Goal: Find specific page/section: Find specific page/section

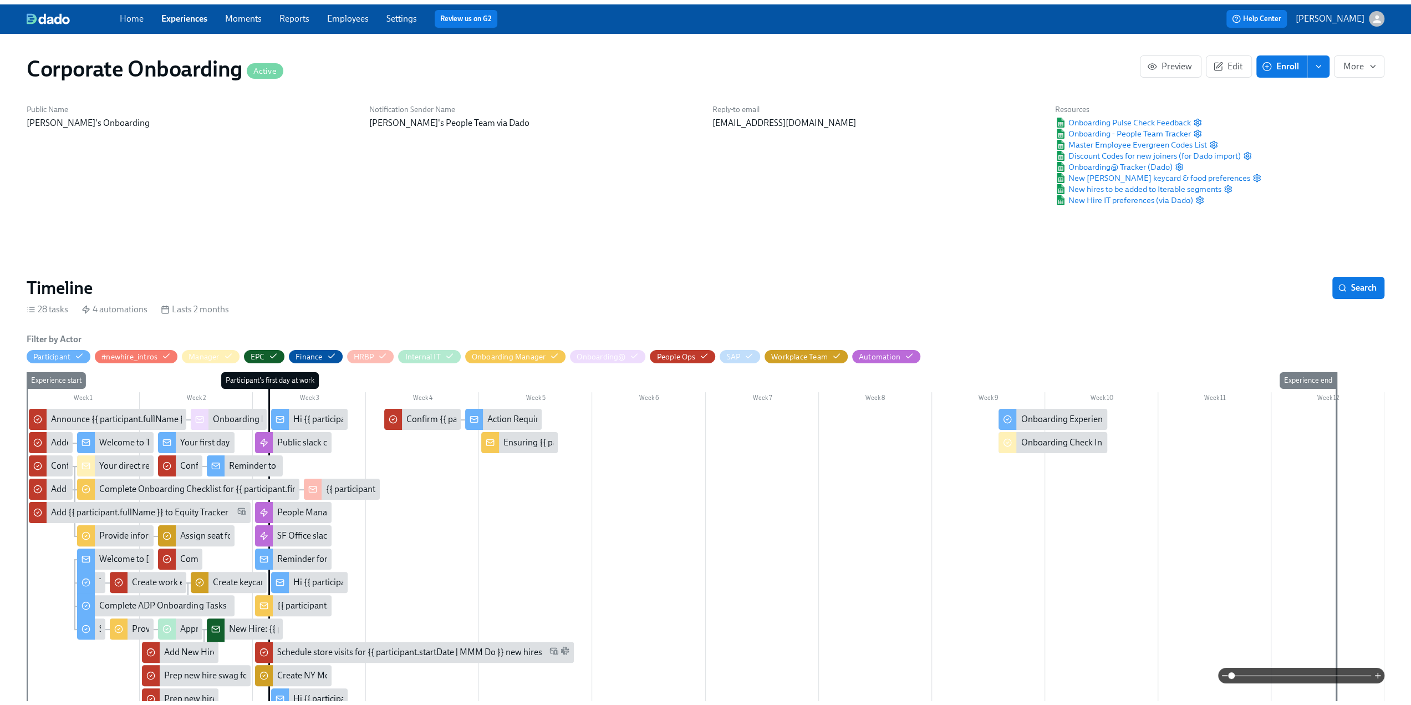
scroll to position [0, 2137]
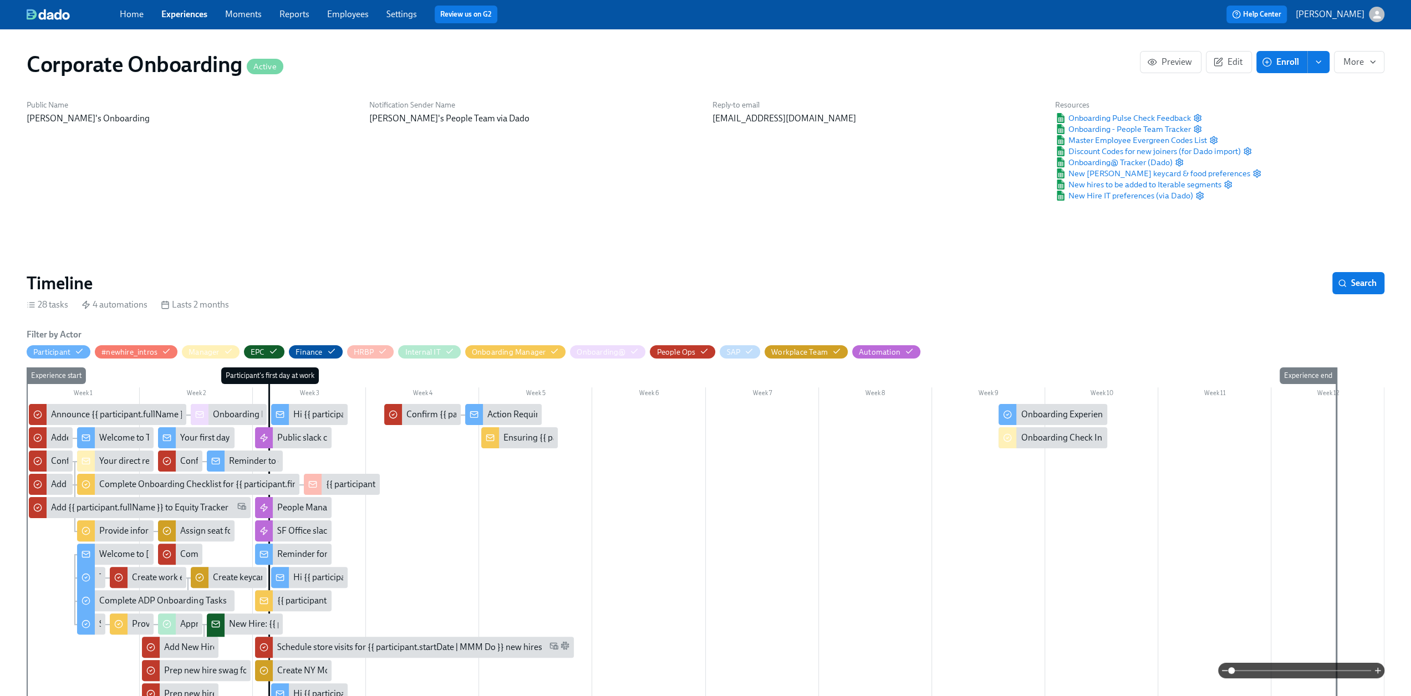
click at [193, 17] on link "Experiences" at bounding box center [184, 14] width 46 height 11
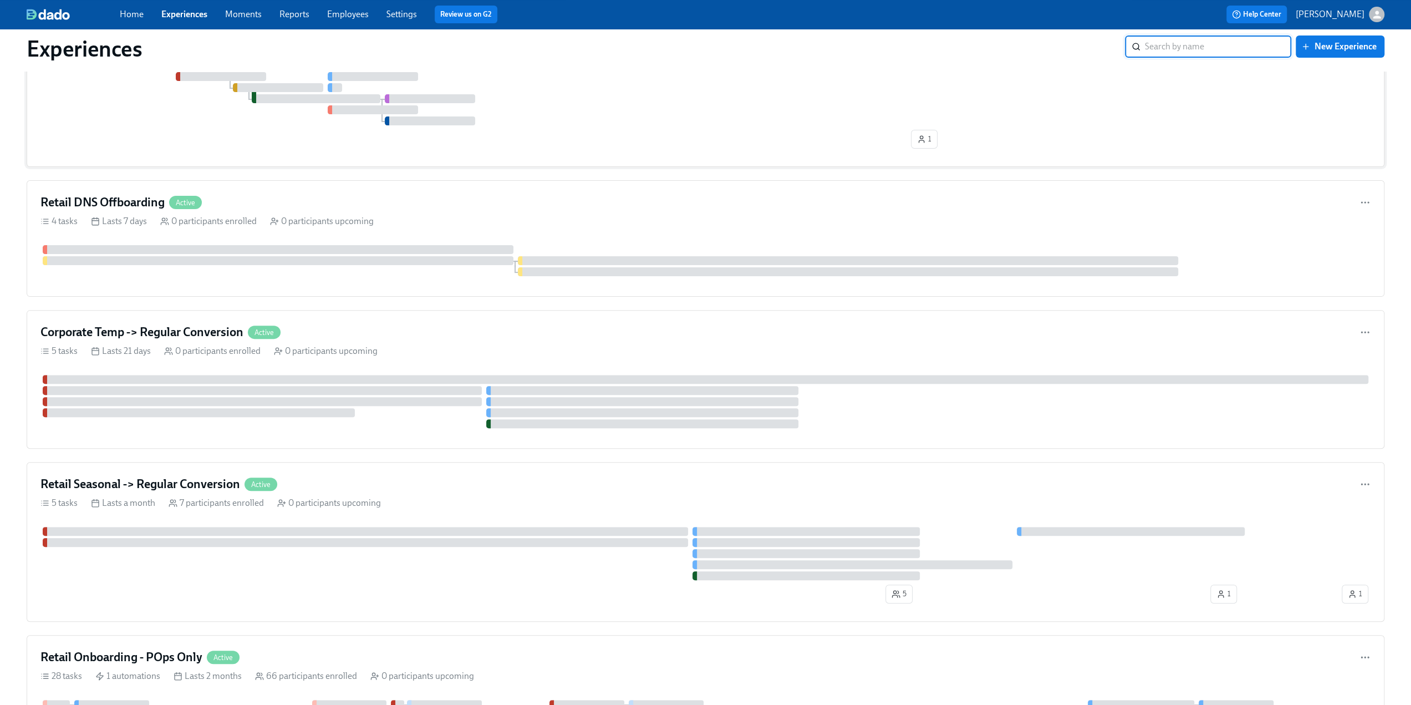
scroll to position [277, 0]
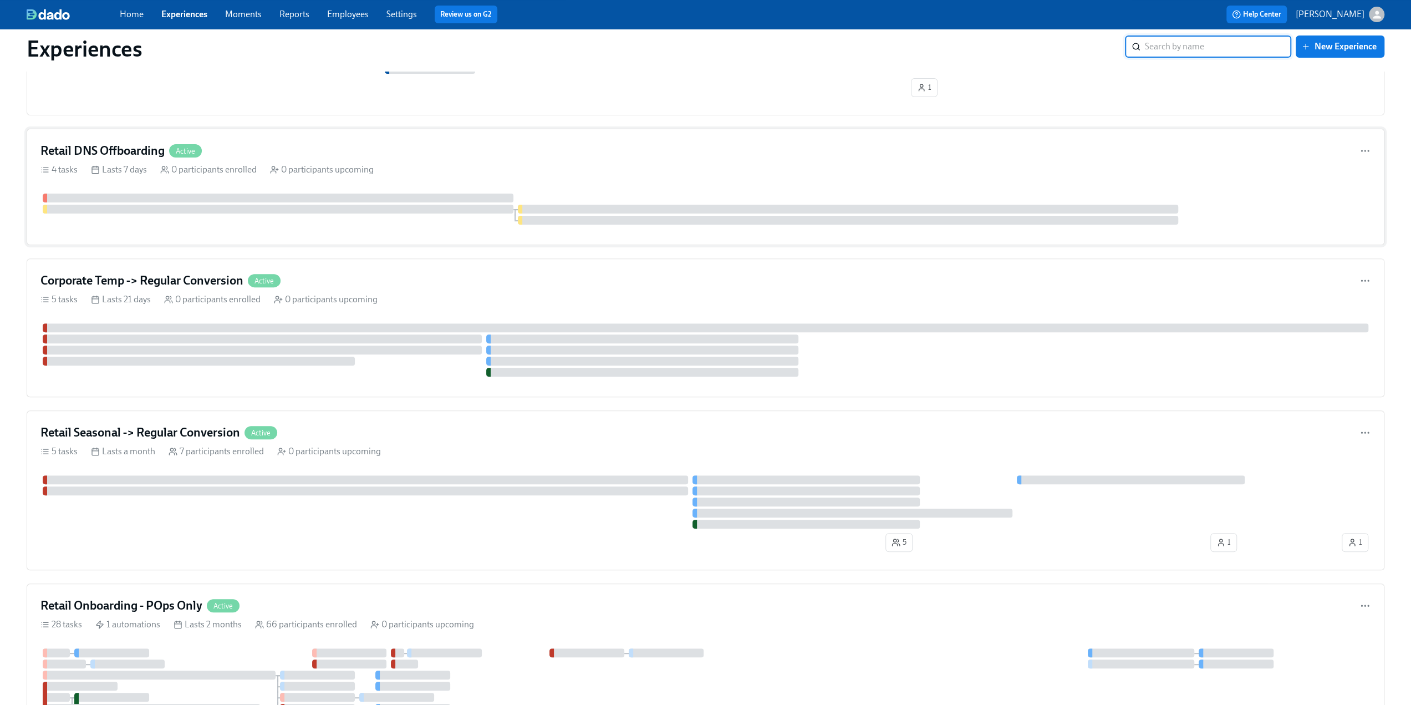
click at [119, 151] on h4 "Retail DNS Offboarding" at bounding box center [102, 150] width 124 height 17
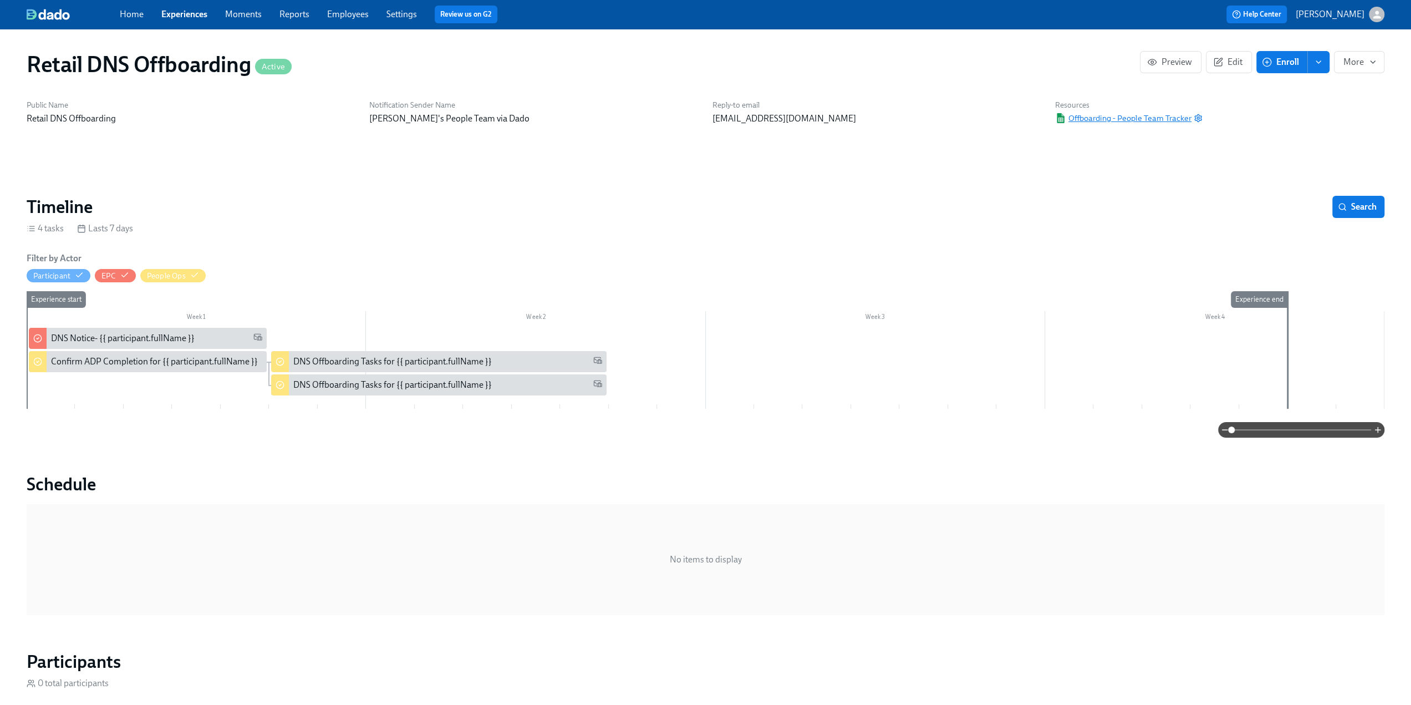
click at [1110, 117] on span "Offboarding - People Team Tracker" at bounding box center [1123, 118] width 136 height 11
click at [179, 15] on link "Experiences" at bounding box center [184, 14] width 46 height 11
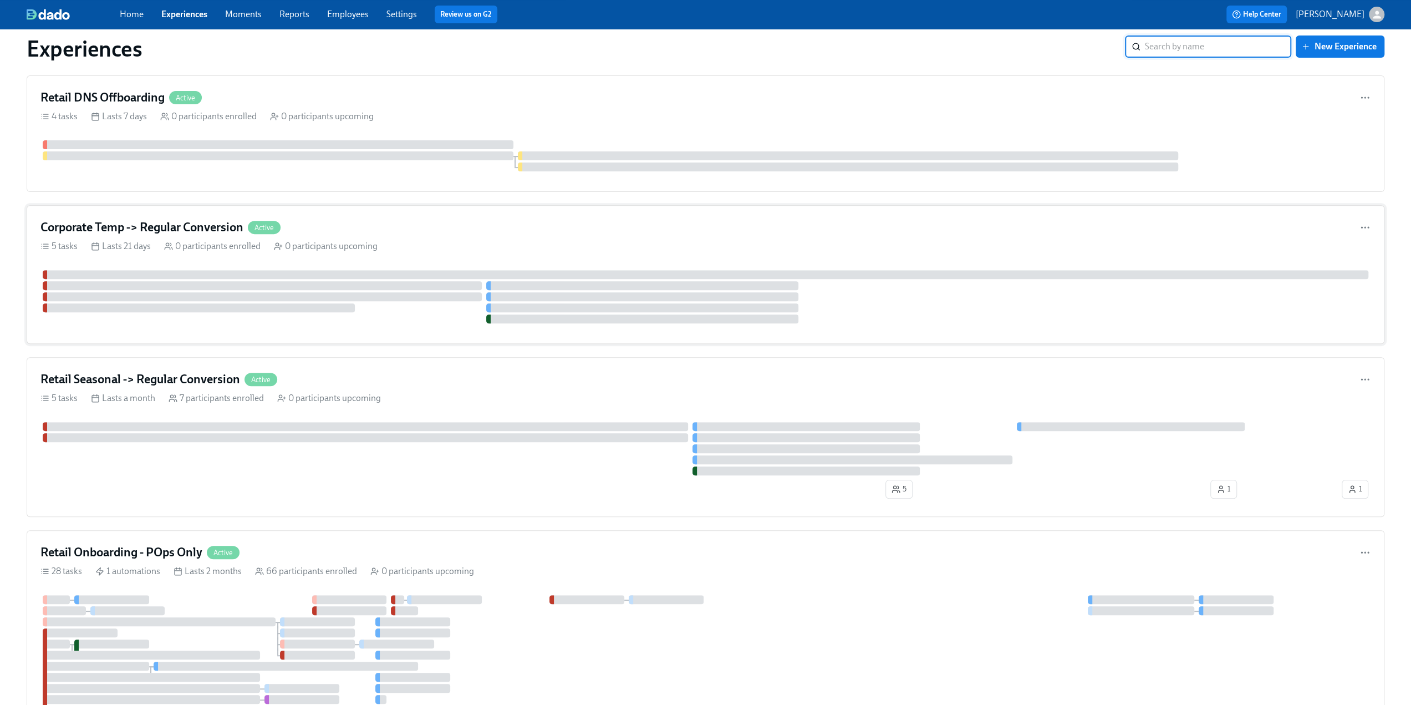
scroll to position [333, 0]
click at [364, 221] on div "Corporate Temp -> Regular Conversion Active" at bounding box center [705, 225] width 1330 height 17
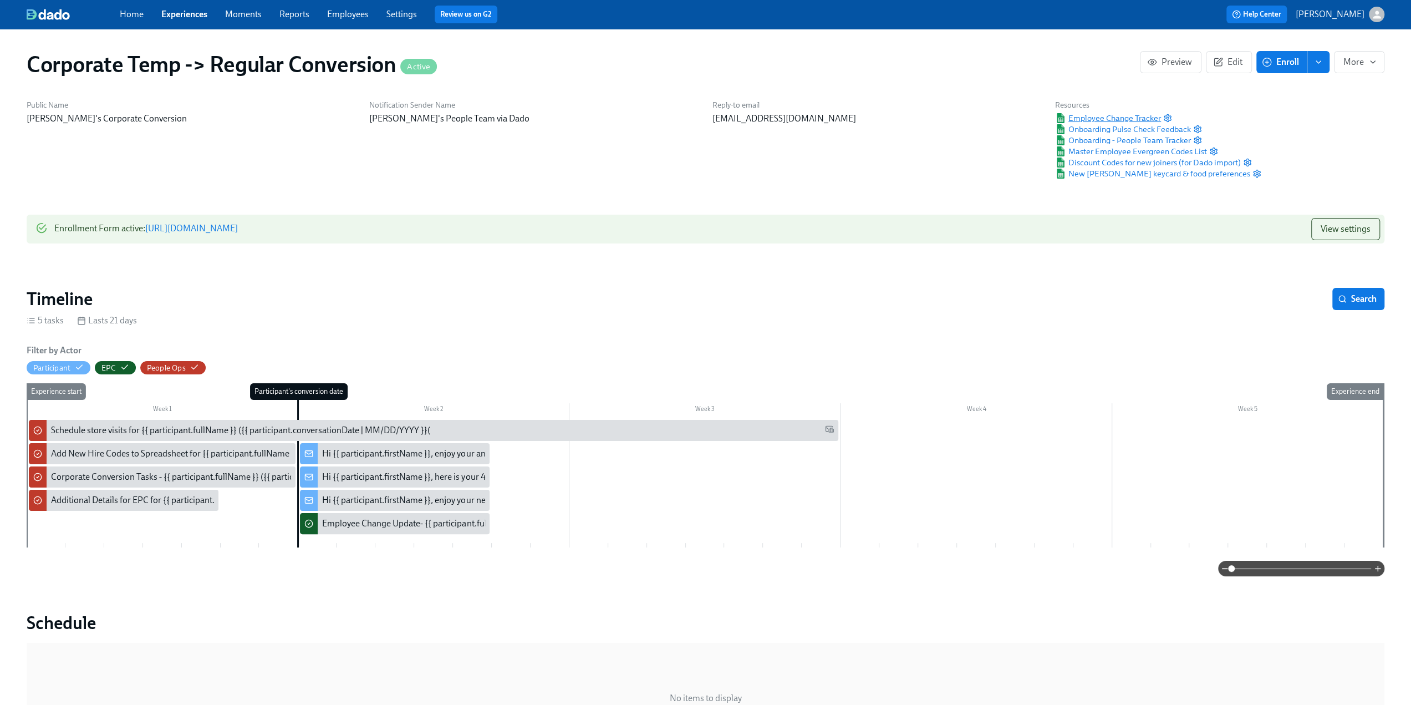
click at [1136, 115] on span "Employee Change Tracker" at bounding box center [1108, 118] width 106 height 11
click at [1127, 164] on span "Discount Codes for new joiners (for Dado import)" at bounding box center [1148, 162] width 186 height 11
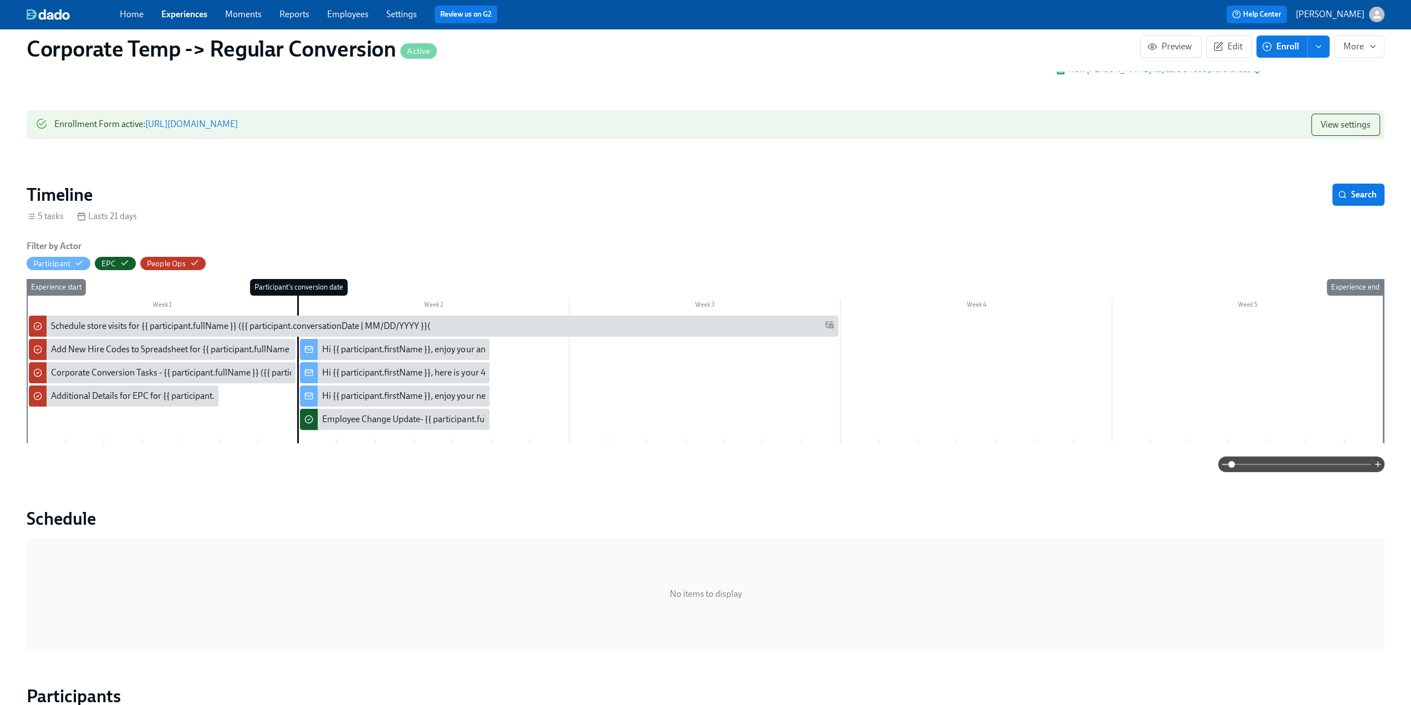
scroll to position [55, 0]
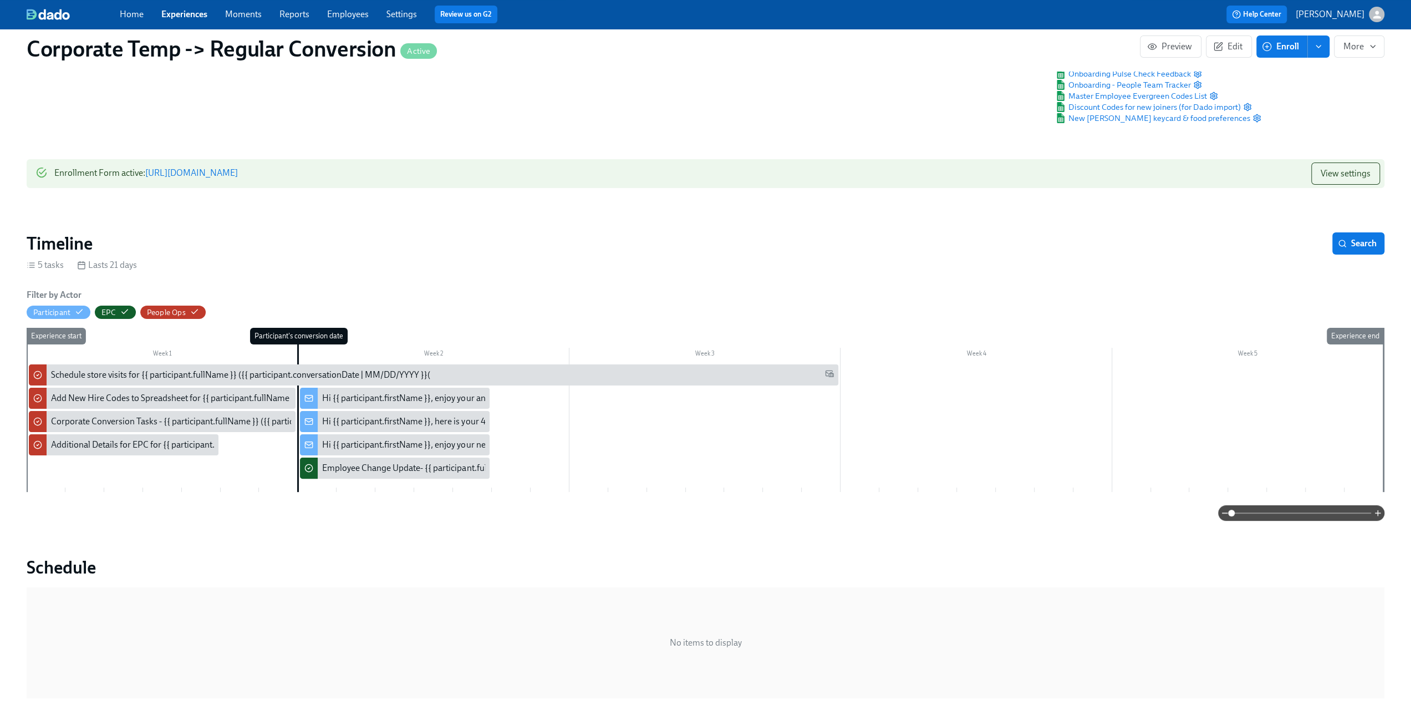
click at [177, 14] on link "Experiences" at bounding box center [184, 14] width 46 height 11
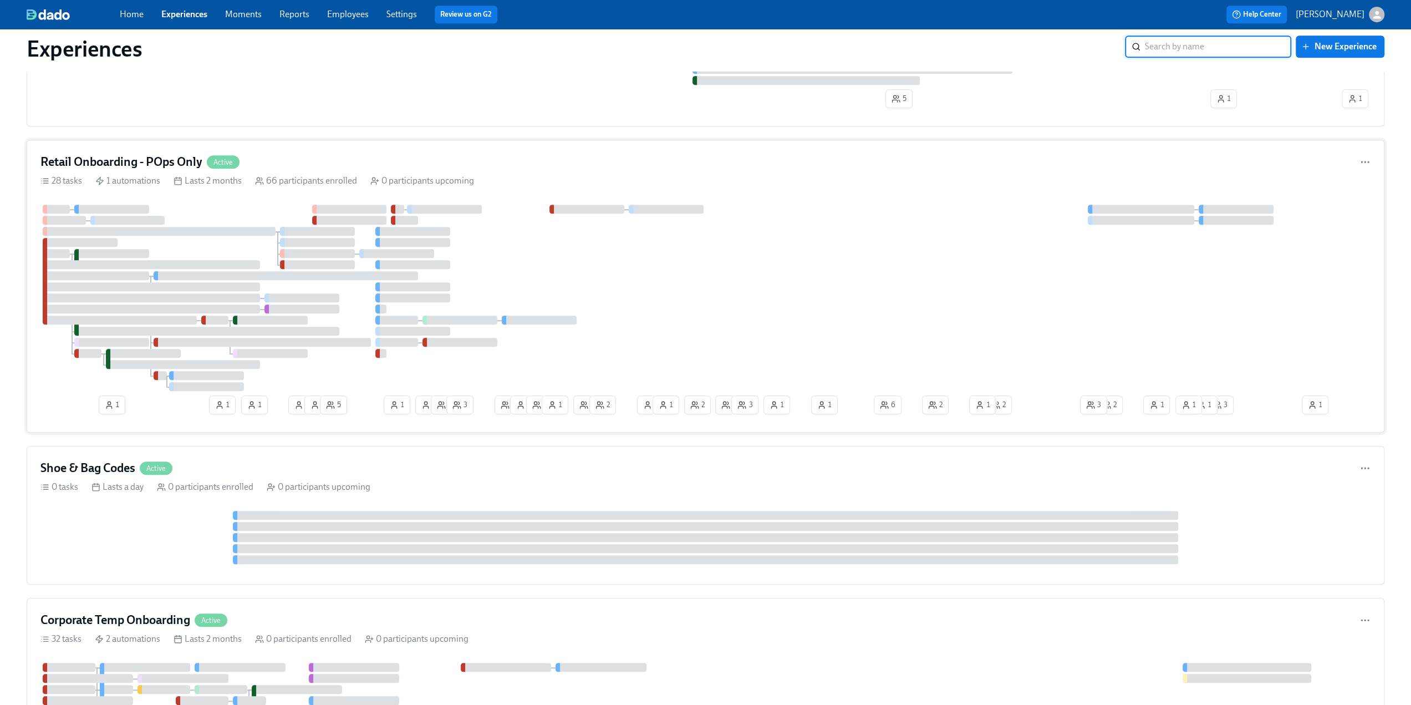
scroll to position [499, 0]
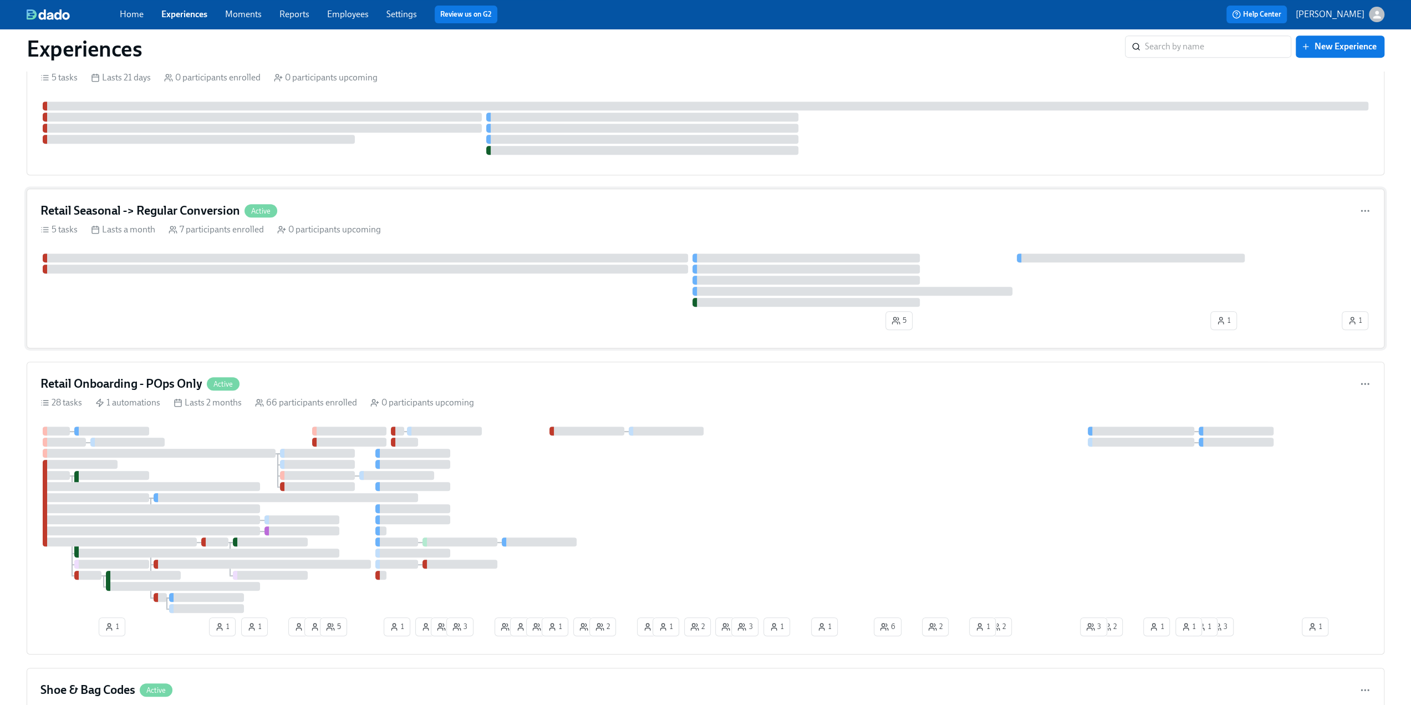
click at [442, 205] on div "Retail Seasonal -> Regular Conversion Active" at bounding box center [705, 210] width 1330 height 17
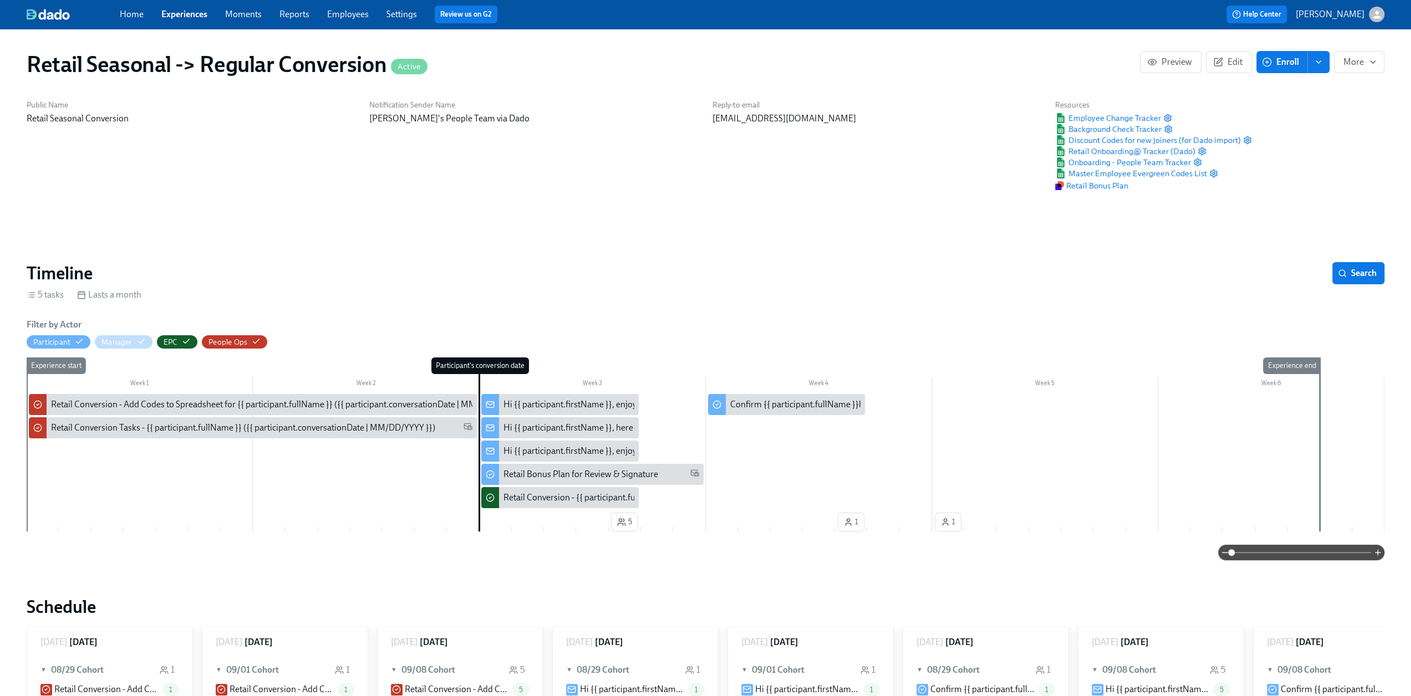
scroll to position [0, 35]
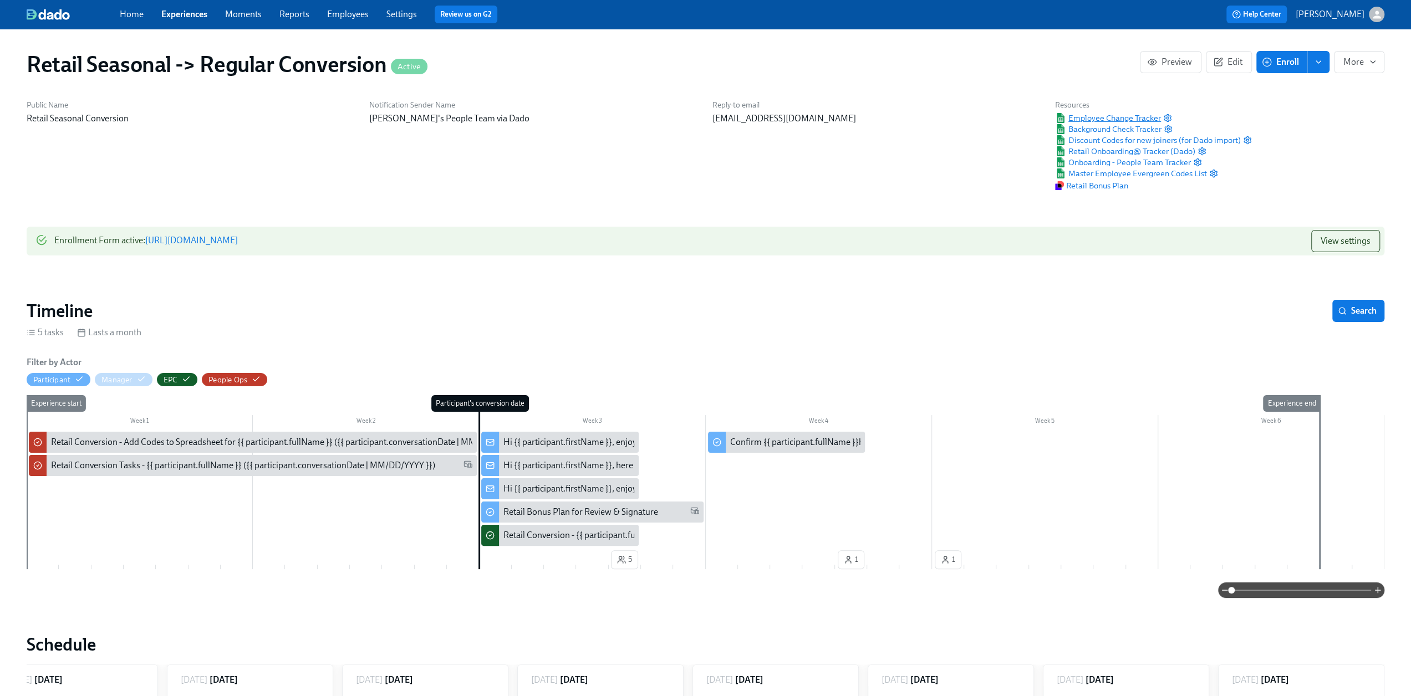
click at [1102, 115] on span "Employee Change Tracker" at bounding box center [1108, 118] width 106 height 11
